Goal: Information Seeking & Learning: Learn about a topic

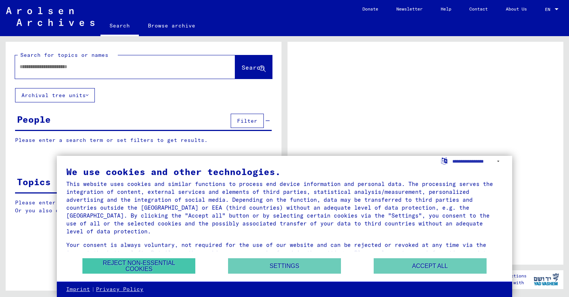
click at [149, 263] on button "Reject non-essential cookies" at bounding box center [138, 265] width 113 height 15
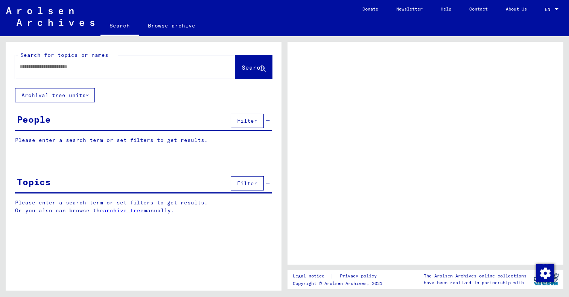
click at [96, 69] on input "text" at bounding box center [119, 67] width 198 height 8
type input "**********"
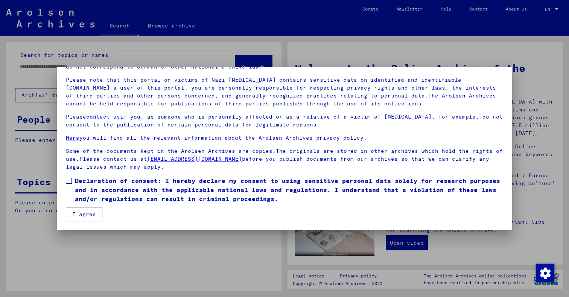
scroll to position [46, 0]
click at [69, 180] on span at bounding box center [69, 181] width 6 height 6
click at [76, 209] on button "I agree" at bounding box center [84, 214] width 37 height 14
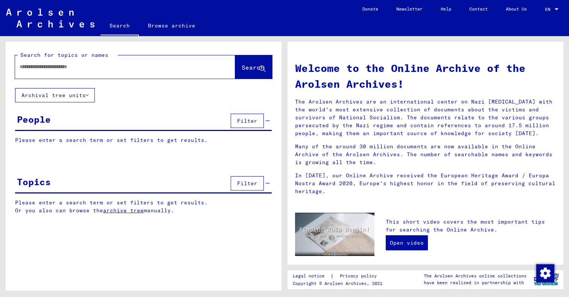
click at [174, 55] on div "Search for topics or names Search" at bounding box center [143, 64] width 257 height 27
click at [174, 67] on input "text" at bounding box center [116, 67] width 193 height 8
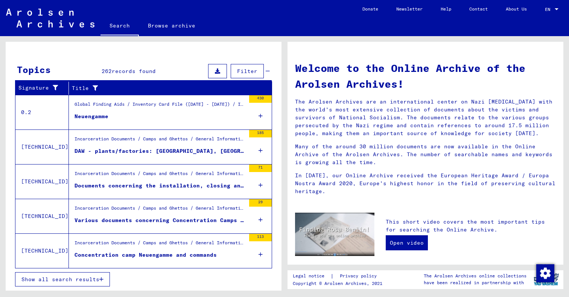
scroll to position [230, 0]
click at [81, 282] on span "Show all search results" at bounding box center [60, 279] width 78 height 7
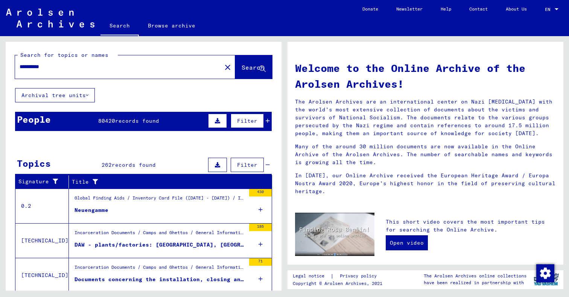
scroll to position [0, 0]
click at [86, 70] on input "**********" at bounding box center [116, 67] width 193 height 8
type input "**********"
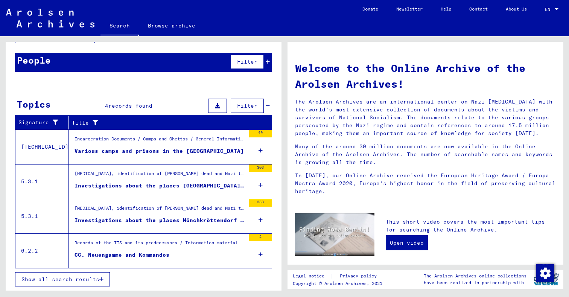
scroll to position [59, 0]
click at [113, 253] on div "CC. Neuengamme and Kommandos" at bounding box center [122, 255] width 95 height 8
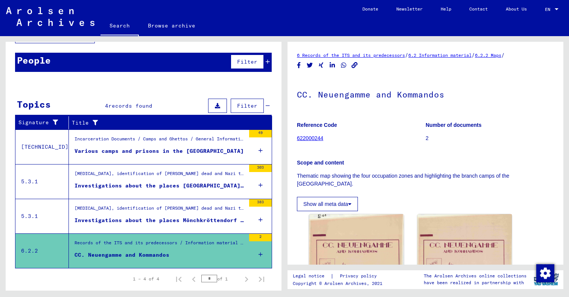
click at [338, 206] on button "Show all meta data" at bounding box center [327, 204] width 61 height 14
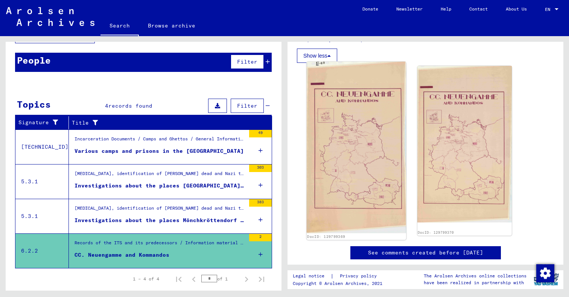
scroll to position [323, 0]
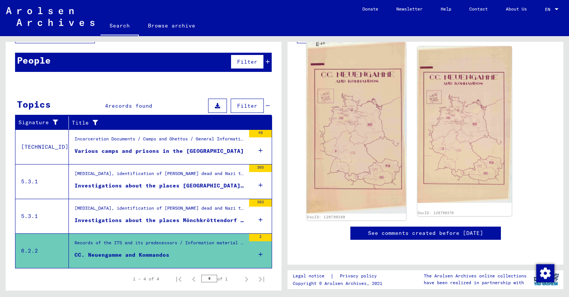
click at [363, 131] on img at bounding box center [356, 128] width 99 height 172
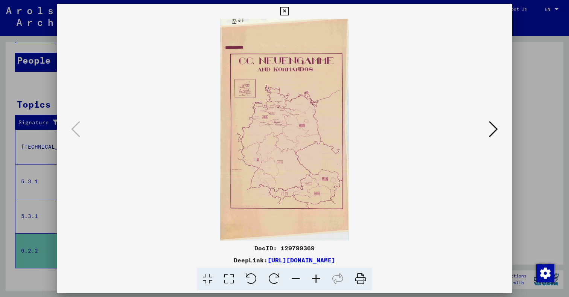
click at [492, 133] on icon at bounding box center [493, 129] width 9 height 18
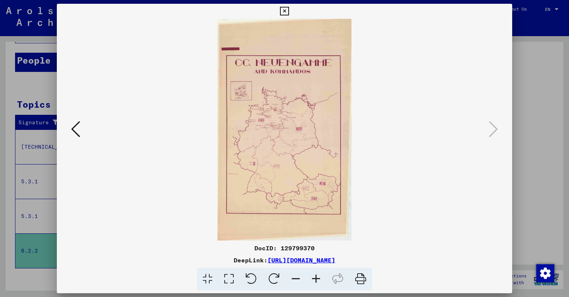
click at [532, 148] on div at bounding box center [284, 148] width 569 height 297
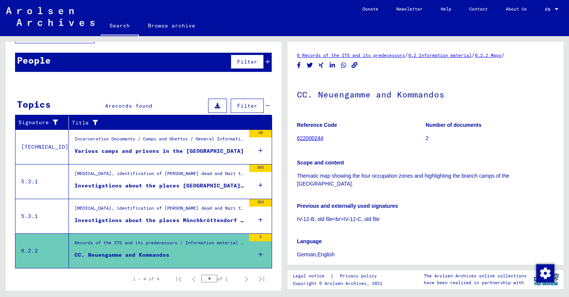
scroll to position [0, 0]
click at [502, 53] on link "6.2.2 Maps" at bounding box center [488, 55] width 26 height 6
click at [502, 55] on link "6.2.2 Maps" at bounding box center [488, 55] width 26 height 6
click at [502, 56] on link "6.2.2 Maps" at bounding box center [488, 55] width 26 height 6
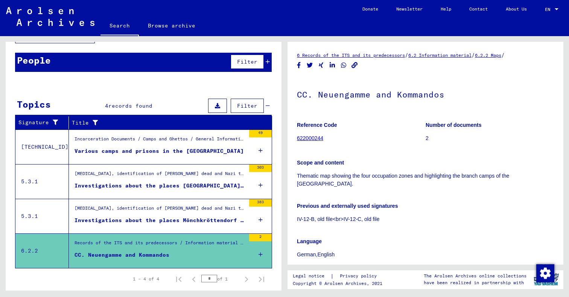
click at [502, 56] on link "6.2.2 Maps" at bounding box center [488, 55] width 26 height 6
click at [374, 58] on div "6 Records of the ITS and its predecessors / 6.2 Information material / 6.2.2 Ma…" at bounding box center [425, 55] width 257 height 8
click at [374, 58] on link "6 Records of the ITS and its predecessors" at bounding box center [351, 55] width 108 height 6
click at [448, 56] on link "6.2 Information material" at bounding box center [440, 55] width 63 height 6
click at [502, 55] on link "6.2.2 Maps" at bounding box center [488, 55] width 26 height 6
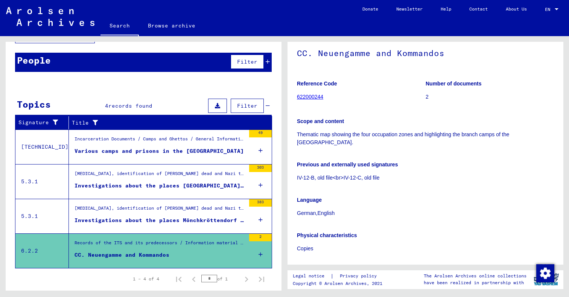
scroll to position [297, 0]
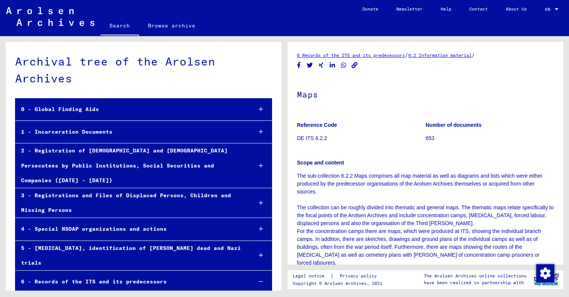
scroll to position [194, 0]
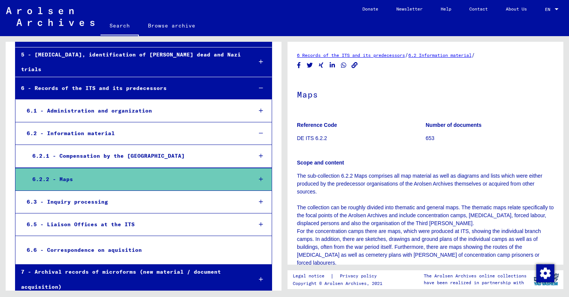
click at [257, 168] on div at bounding box center [261, 179] width 22 height 22
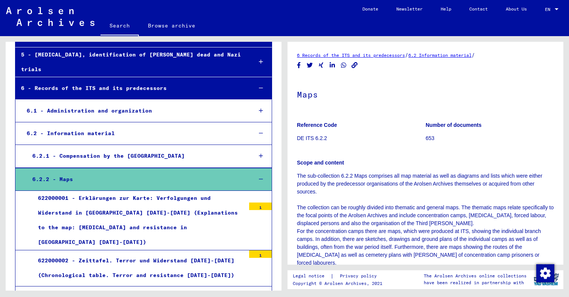
click at [160, 172] on div "6.2.2 - Maps" at bounding box center [137, 179] width 220 height 15
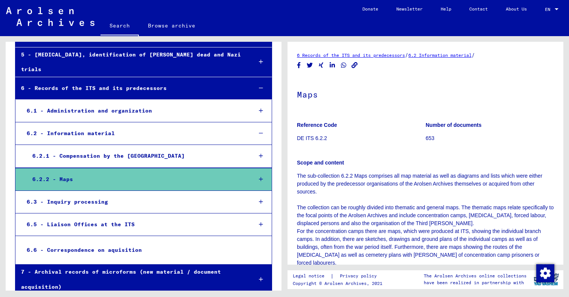
click at [201, 172] on div "6.2.2 - Maps" at bounding box center [137, 179] width 220 height 15
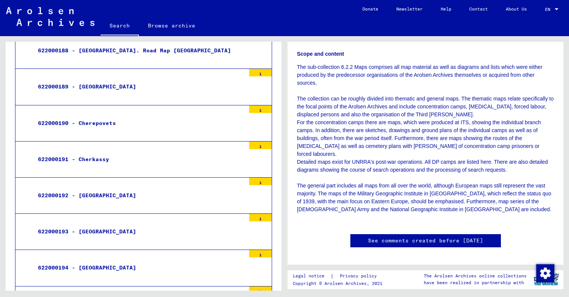
scroll to position [7395, 0]
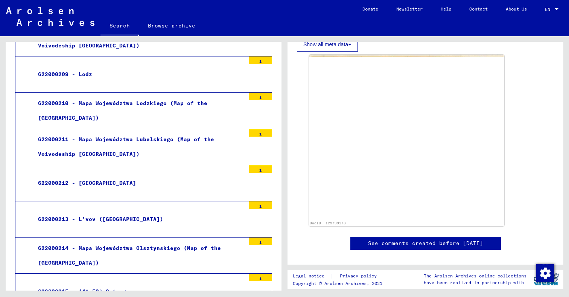
scroll to position [8293, 0]
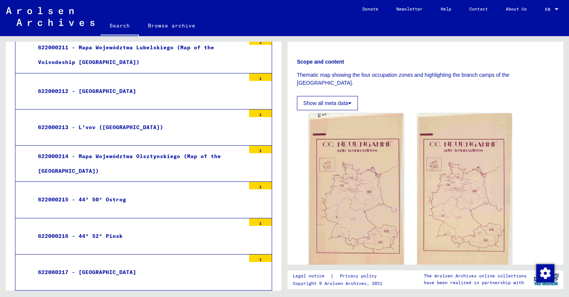
scroll to position [223, 0]
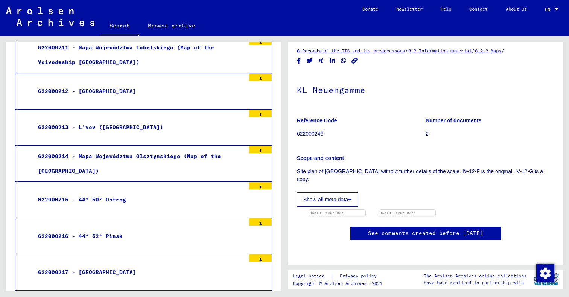
scroll to position [126, 0]
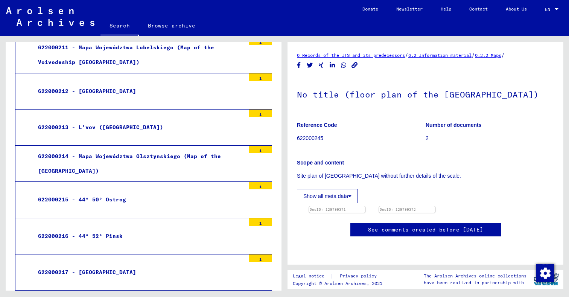
scroll to position [156, 0]
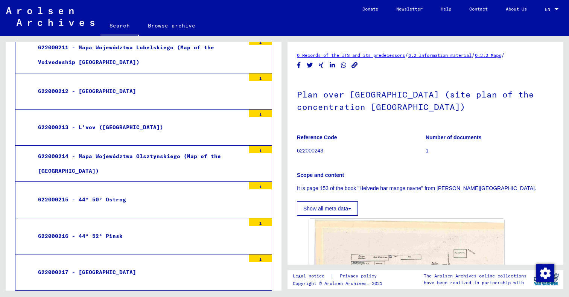
scroll to position [108, 0]
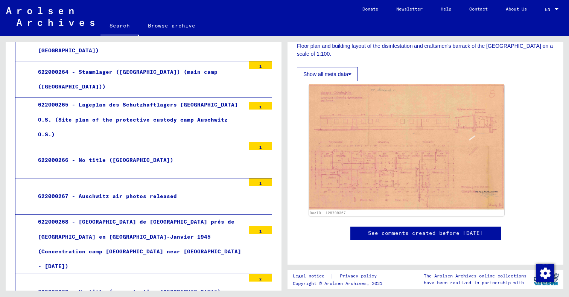
scroll to position [10267, 0]
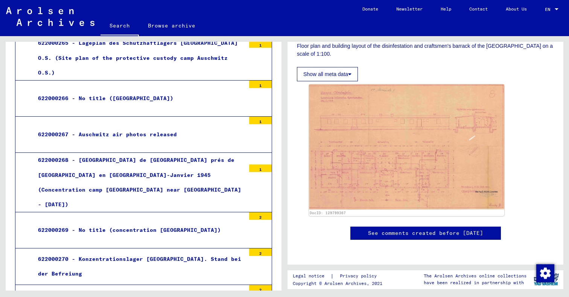
click at [192, 2] on mat-toolbar "Search Browse archive Detailed questions/information about the documents? Send …" at bounding box center [284, 18] width 569 height 36
